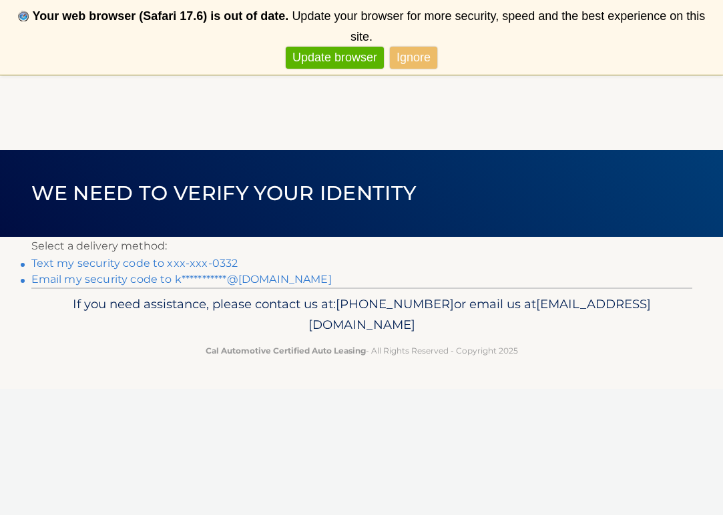
click at [197, 268] on link "Text my security code to xxx-xxx-0332" at bounding box center [134, 263] width 207 height 13
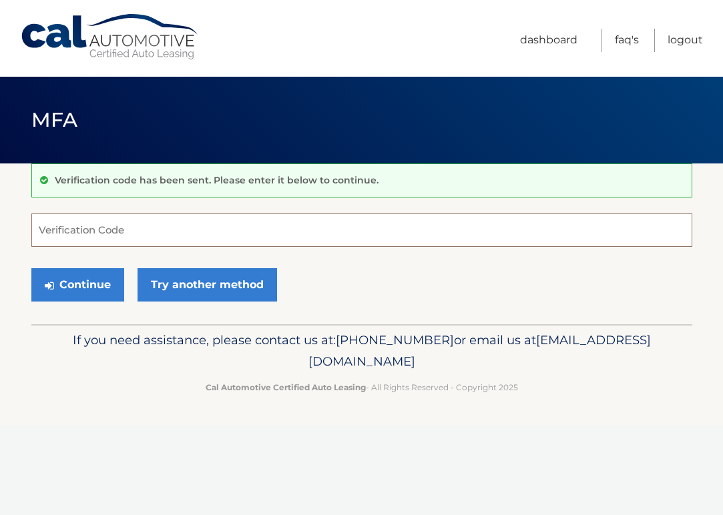
click at [93, 226] on input "Verification Code" at bounding box center [361, 230] width 661 height 33
type input "885987"
click at [77, 284] on button "Continue" at bounding box center [77, 284] width 93 height 33
click at [86, 281] on button "Continue" at bounding box center [77, 284] width 93 height 33
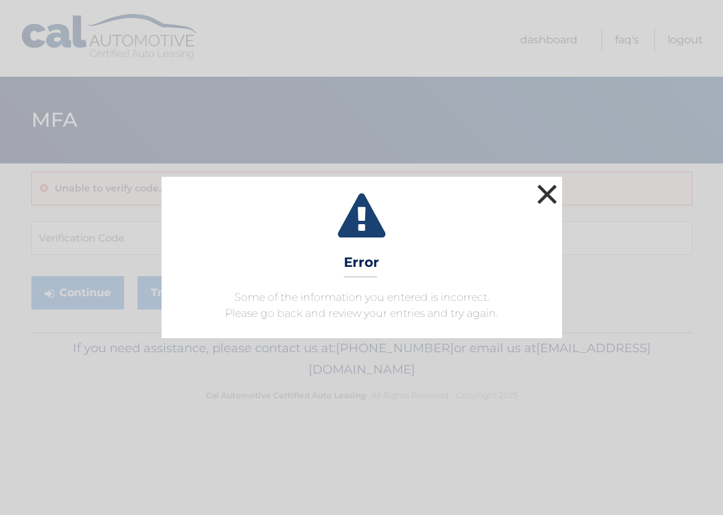
click at [543, 191] on button "×" at bounding box center [547, 194] width 27 height 27
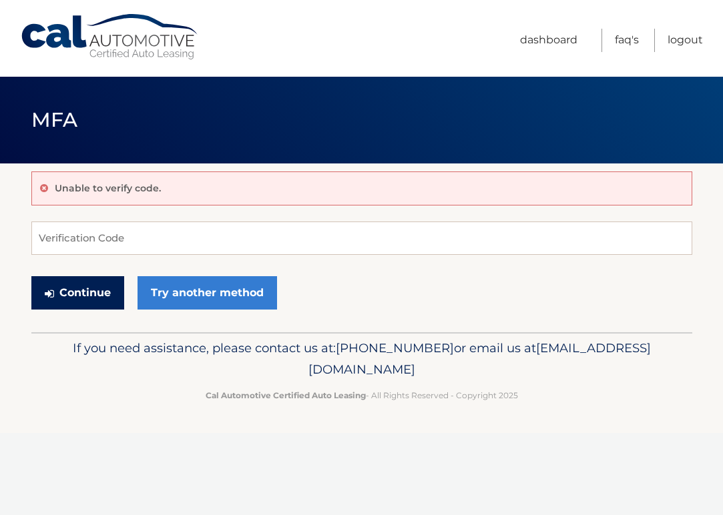
click at [91, 284] on button "Continue" at bounding box center [77, 292] width 93 height 33
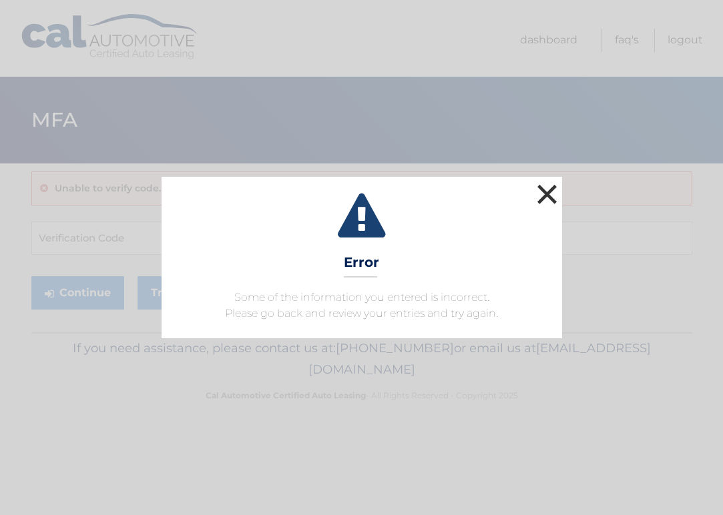
click at [555, 186] on button "×" at bounding box center [547, 194] width 27 height 27
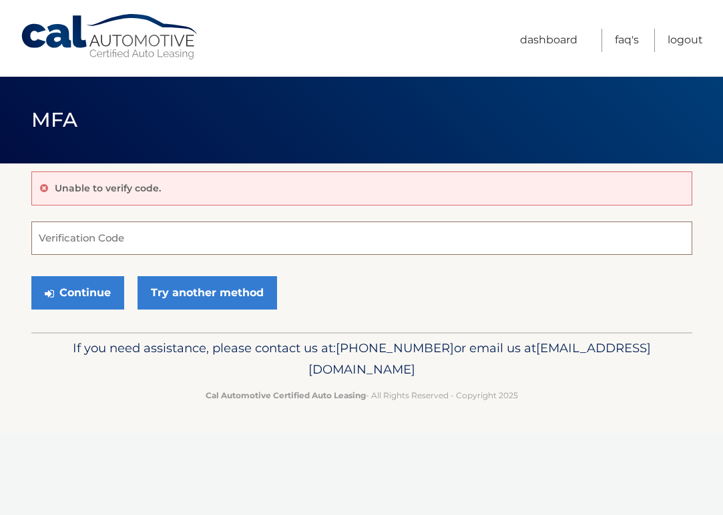
click at [85, 230] on input "Verification Code" at bounding box center [361, 238] width 661 height 33
click at [51, 32] on link "Cal Automotive" at bounding box center [110, 36] width 180 height 47
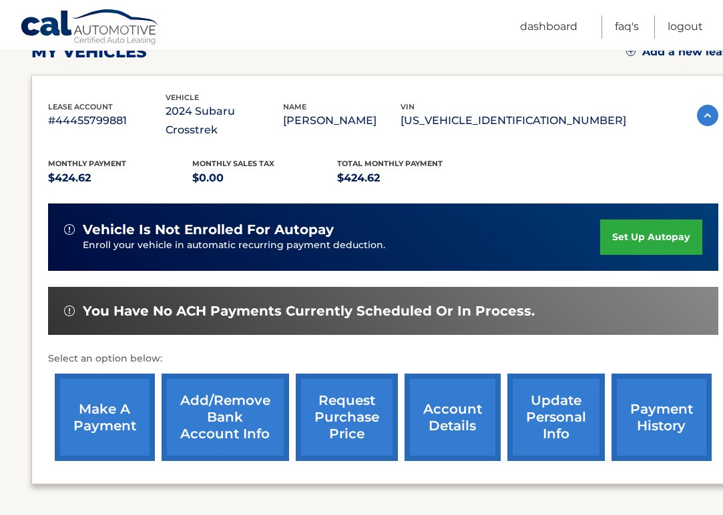
scroll to position [229, 0]
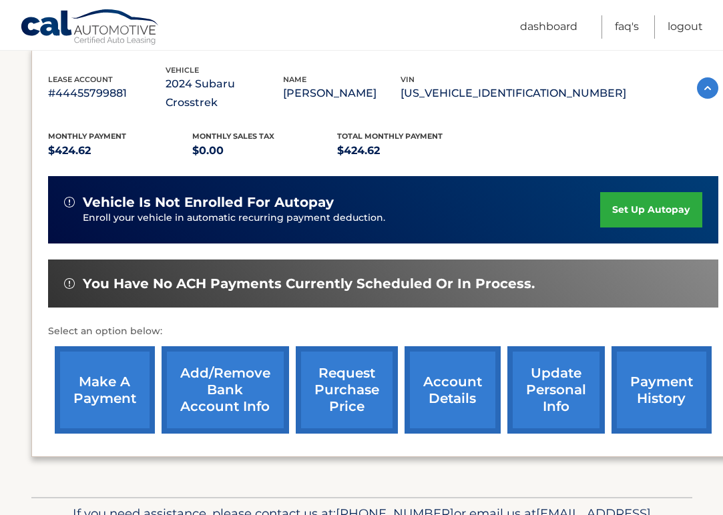
click at [666, 192] on link "set up autopay" at bounding box center [650, 209] width 101 height 35
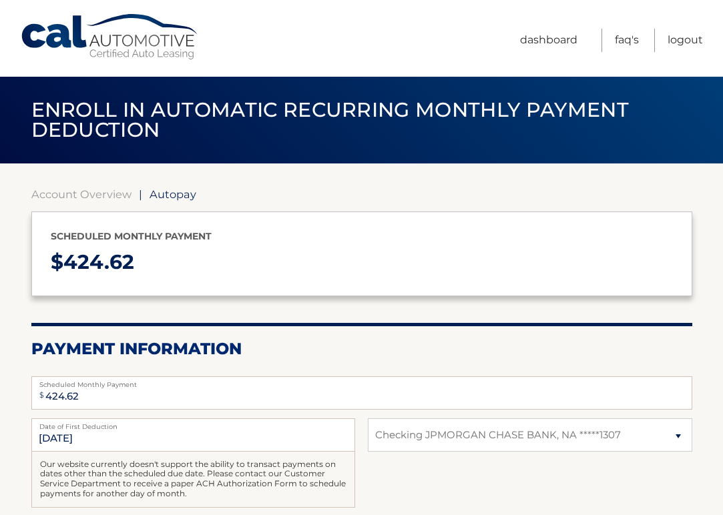
select select "YjY2OGQ0MTUtNzQ2MS00NWM0LThkZTEtMWRjZmQ5NDliMDUy"
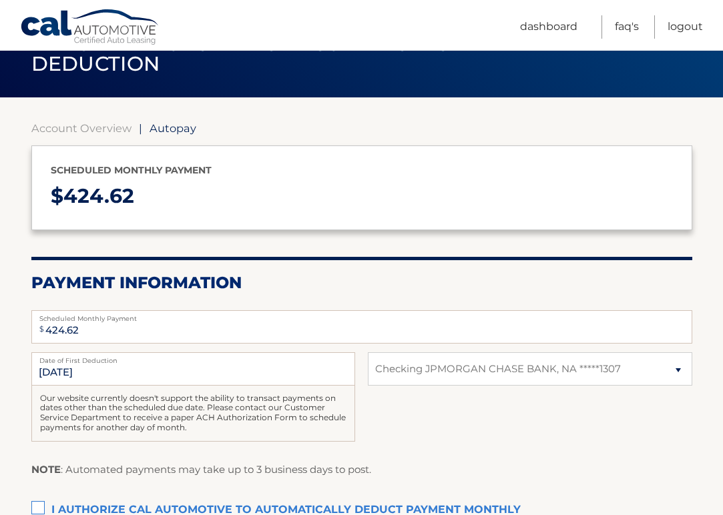
scroll to position [65, 0]
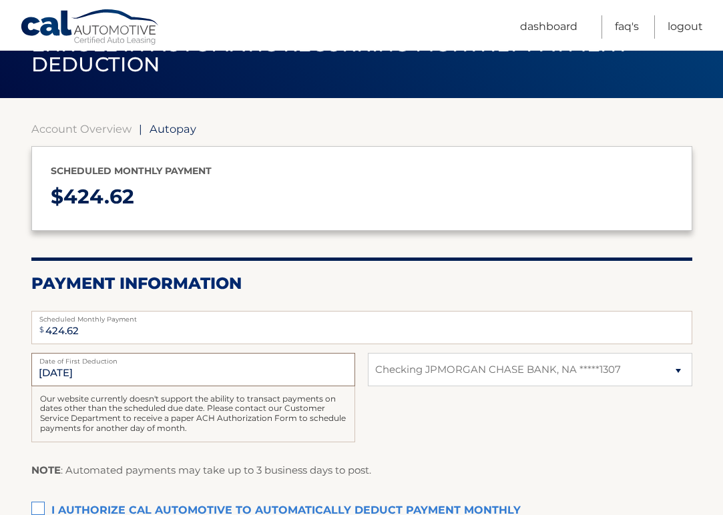
click at [56, 373] on input "[DATE]" at bounding box center [193, 369] width 324 height 33
click at [56, 373] on input "8/28/2025" at bounding box center [193, 369] width 324 height 33
click at [93, 337] on input "424.62" at bounding box center [361, 327] width 661 height 33
click at [95, 381] on input "8/28/2025" at bounding box center [193, 369] width 324 height 33
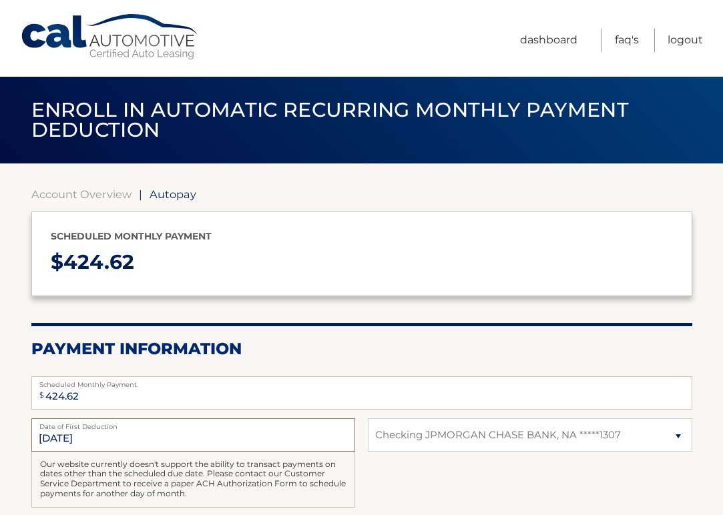
scroll to position [0, 0]
click at [71, 194] on link "Account Overview" at bounding box center [81, 194] width 100 height 13
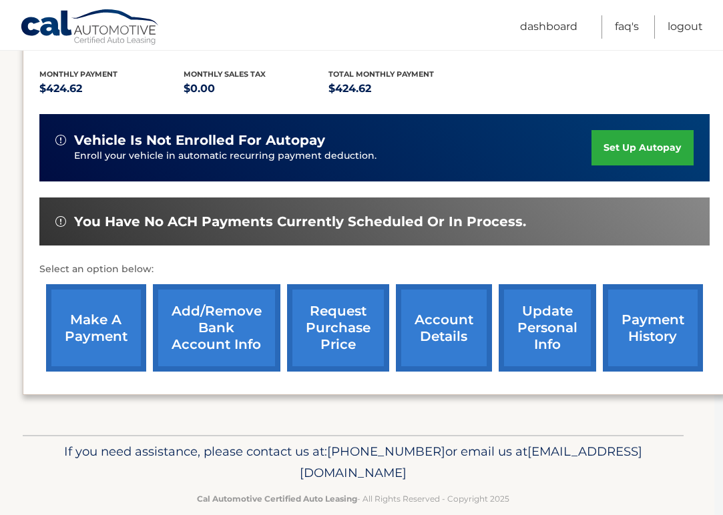
scroll to position [290, 6]
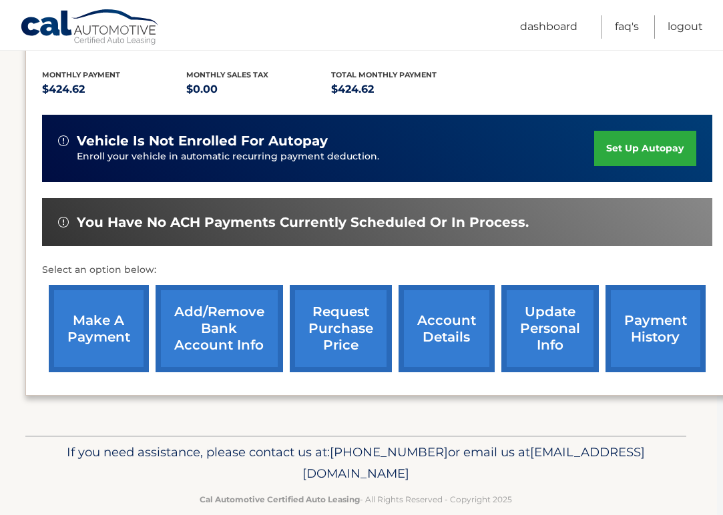
click at [348, 303] on link "request purchase price" at bounding box center [341, 328] width 102 height 87
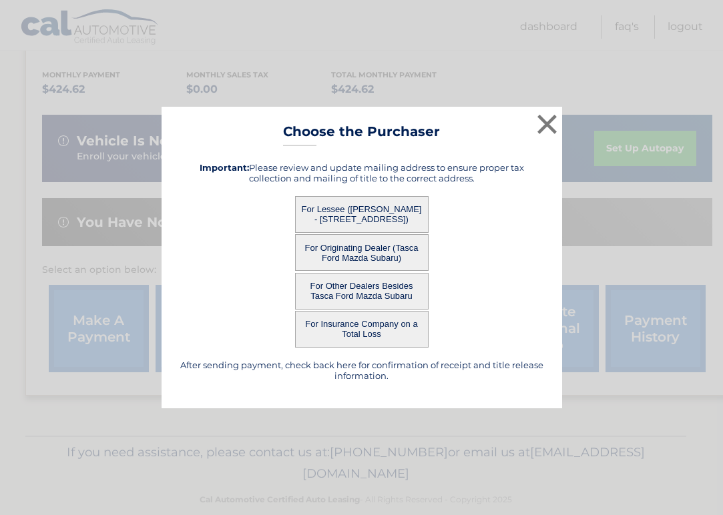
click at [405, 209] on button "For Lessee (KATHERINE HAMILTON - 5959 BROADWAY 414, , BRONX, NY 10463)" at bounding box center [362, 214] width 134 height 37
click at [404, 209] on button "For Lessee ([PERSON_NAME] - [STREET_ADDRESS])" at bounding box center [362, 214] width 134 height 37
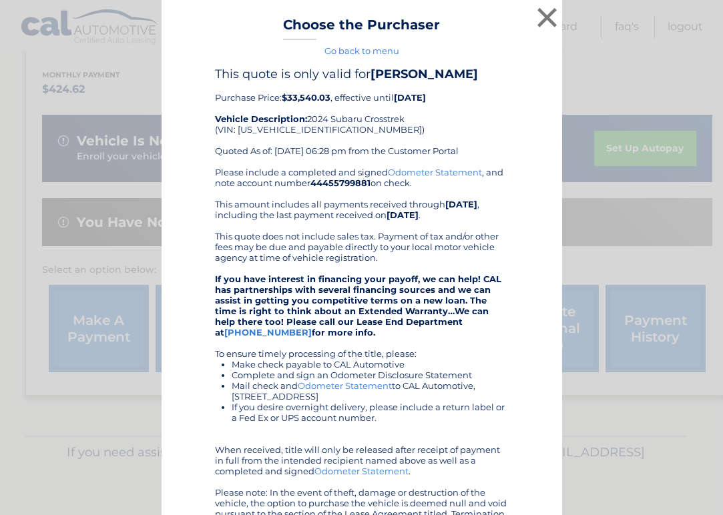
drag, startPoint x: 286, startPoint y: 113, endPoint x: 332, endPoint y: 114, distance: 46.1
click at [332, 114] on div "This quote is only valid for KATHERINE HAMILTON Purchase Price: $33,540.03 , ef…" at bounding box center [362, 117] width 294 height 100
click at [551, 16] on button "×" at bounding box center [547, 17] width 27 height 27
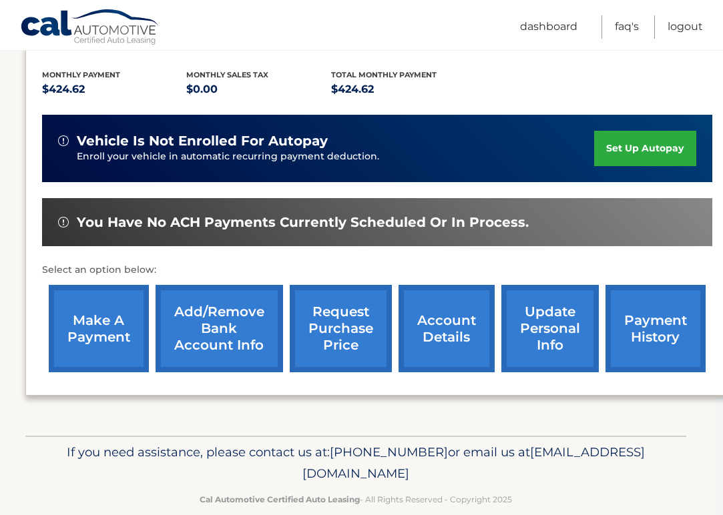
drag, startPoint x: 577, startPoint y: 429, endPoint x: 57, endPoint y: 460, distance: 521.1
click at [56, 461] on p "If you need assistance, please contact us at: 609-807-3200 or email us at Custo…" at bounding box center [355, 463] width 621 height 43
drag, startPoint x: 43, startPoint y: 252, endPoint x: 159, endPoint y: 253, distance: 115.5
click at [159, 262] on p "Select an option below:" at bounding box center [377, 270] width 670 height 16
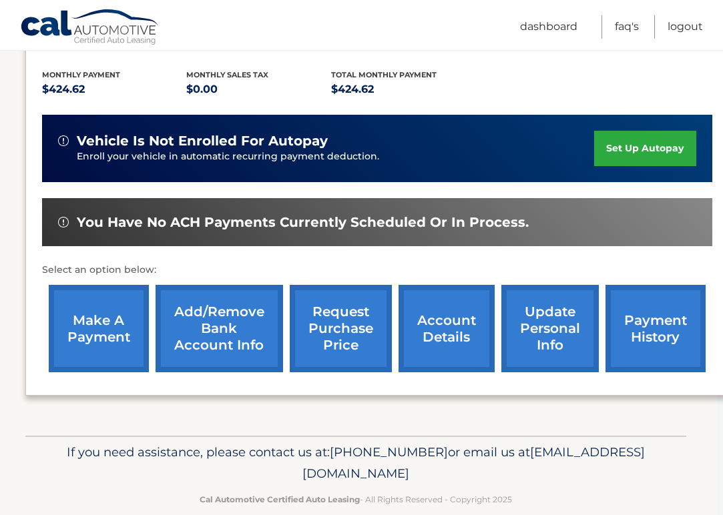
click at [116, 321] on link "make a payment" at bounding box center [99, 328] width 100 height 87
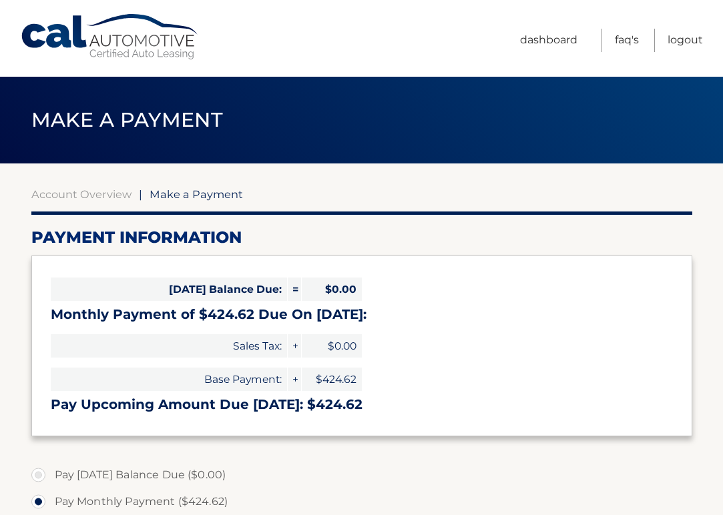
select select "YjY2OGQ0MTUtNzQ2MS00NWM0LThkZTEtMWRjZmQ5NDliMDUy"
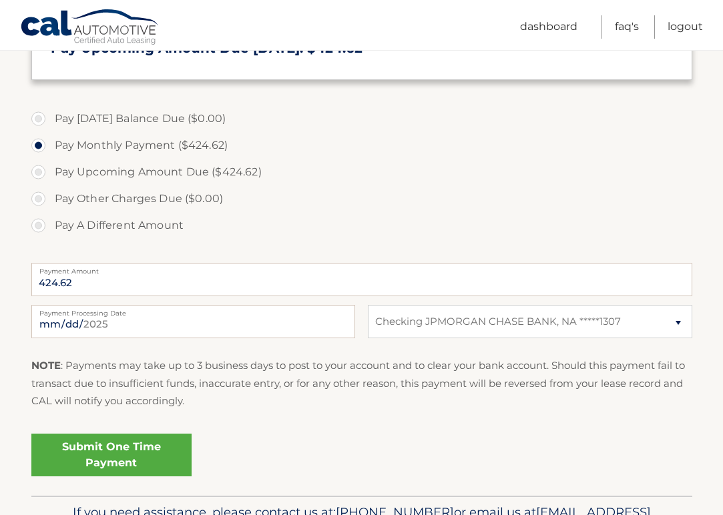
scroll to position [381, 0]
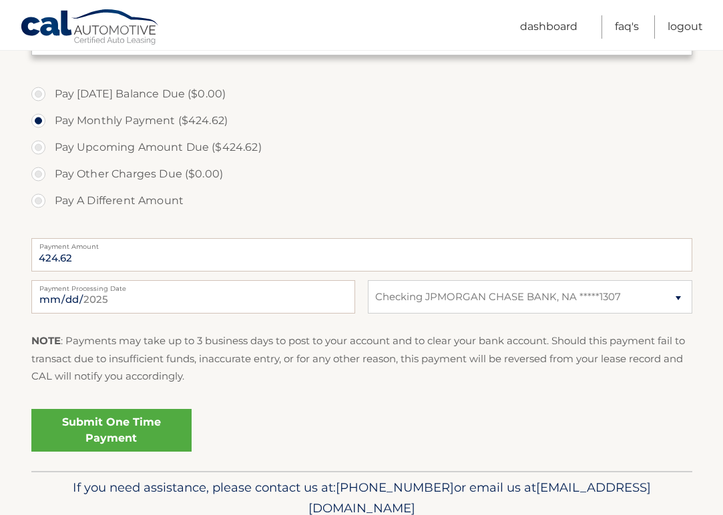
click at [149, 437] on link "Submit One Time Payment" at bounding box center [111, 430] width 160 height 43
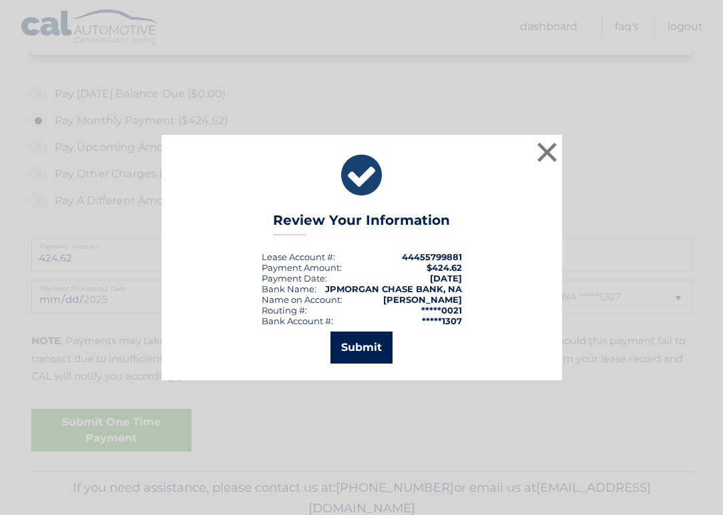
click at [371, 346] on button "Submit" at bounding box center [362, 348] width 62 height 32
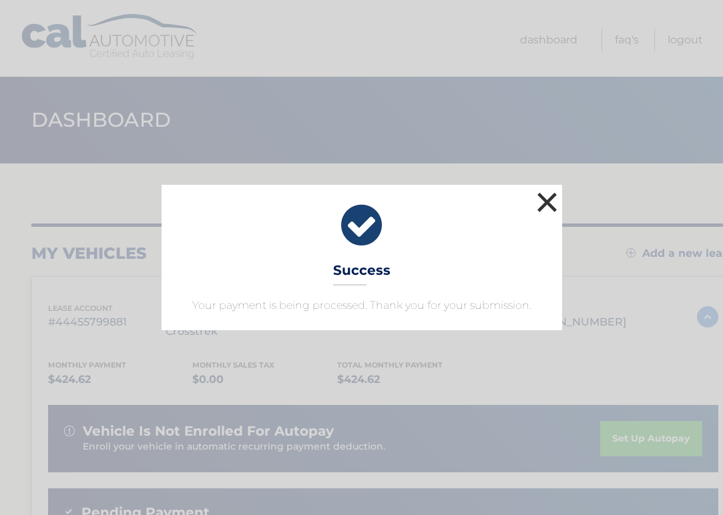
click at [548, 201] on button "×" at bounding box center [547, 202] width 27 height 27
